Goal: Task Accomplishment & Management: Manage account settings

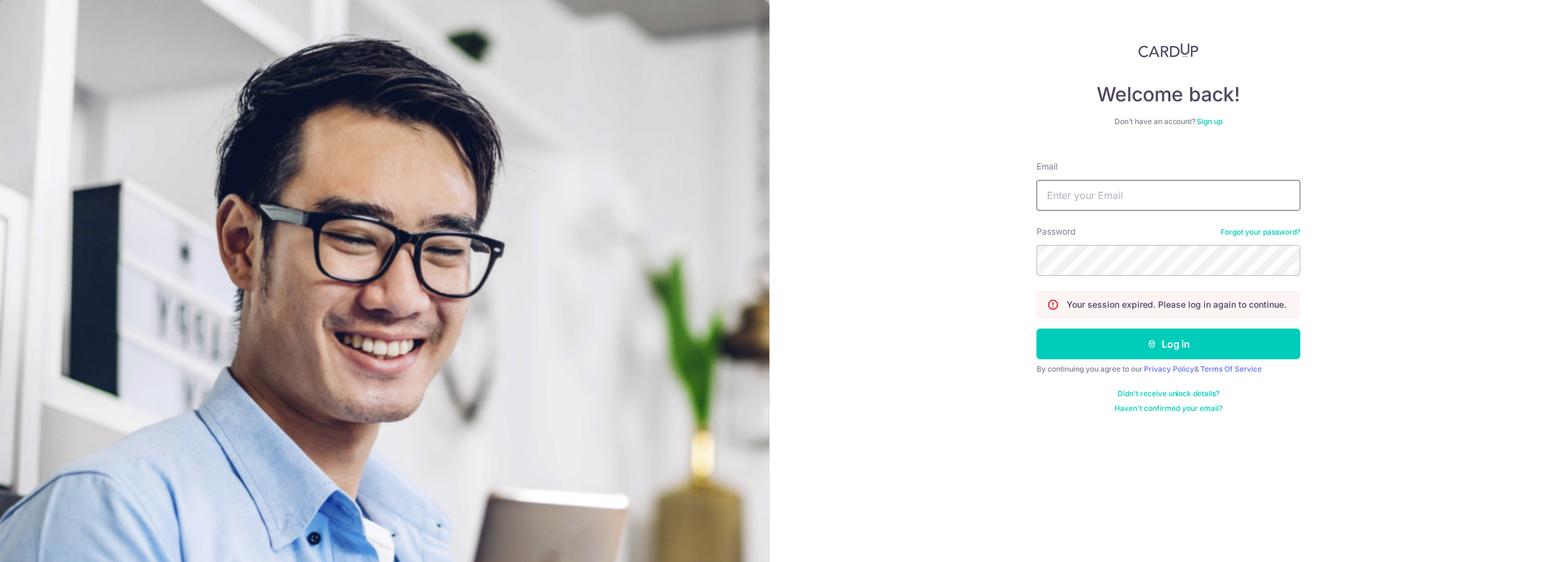
type input "[EMAIL_ADDRESS][DOMAIN_NAME]"
click at [1101, 359] on form "Email finance@dynacle.com.sg Password Forgot your password? Your session expire…" at bounding box center [1168, 282] width 264 height 262
click at [1091, 341] on button "Log in" at bounding box center [1168, 343] width 264 height 30
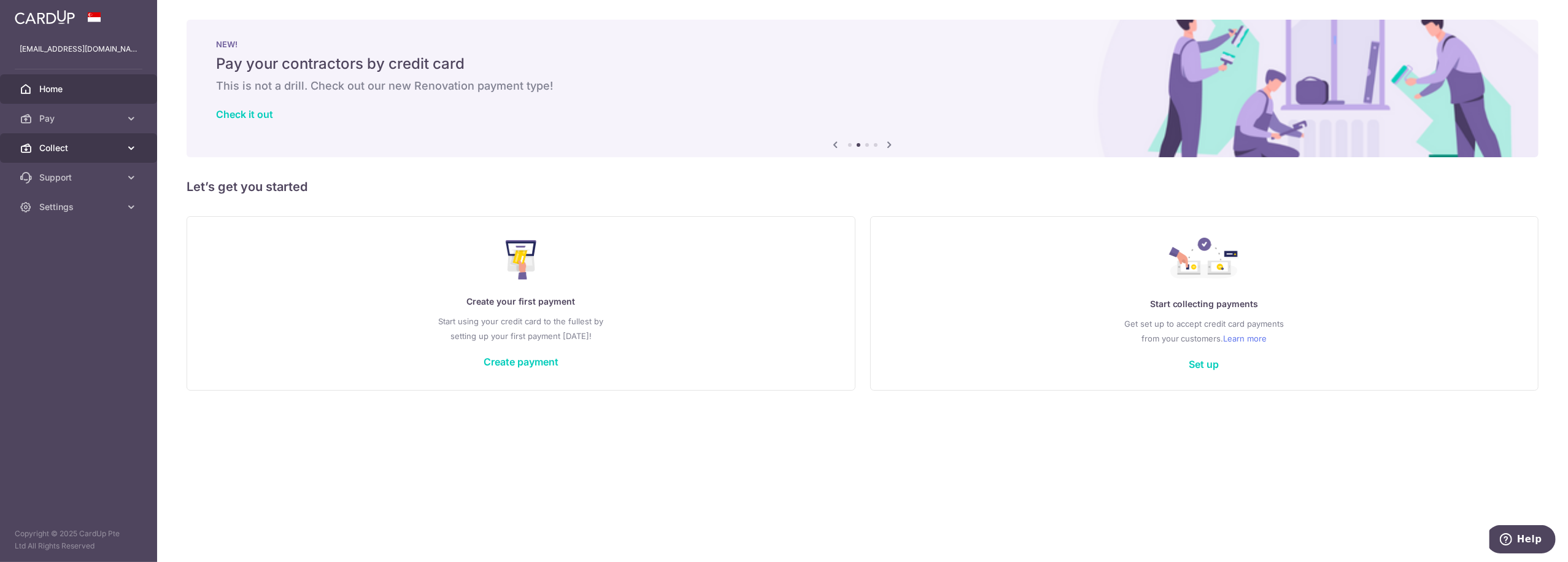
click at [55, 151] on span "Collect" at bounding box center [80, 148] width 81 height 12
click at [85, 180] on span "Dashboard" at bounding box center [80, 177] width 81 height 12
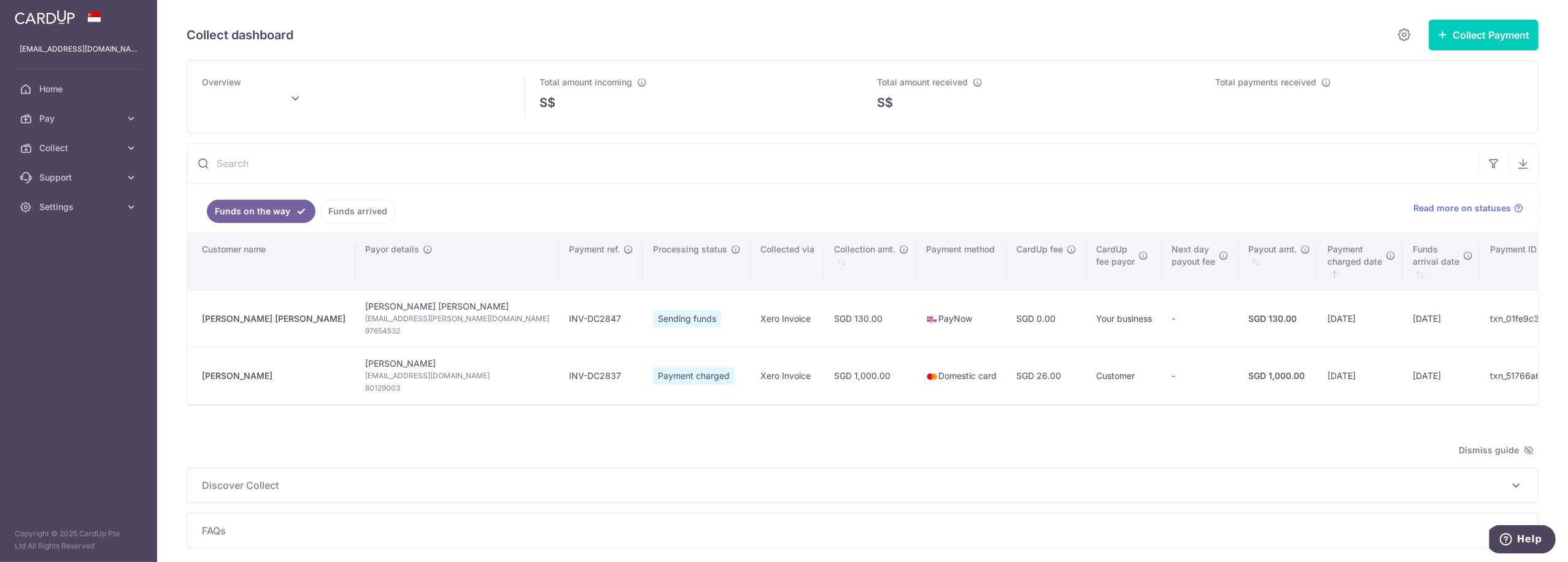
type input "[DATE]"
